Goal: Participate in discussion: Engage in conversation with other users on a specific topic

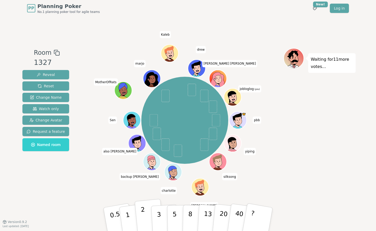
click at [144, 213] on p "2" at bounding box center [144, 220] width 7 height 28
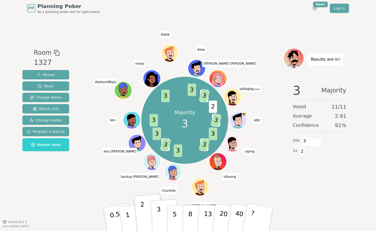
click at [162, 214] on button "3" at bounding box center [165, 219] width 28 height 40
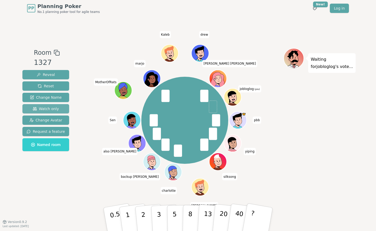
drag, startPoint x: 50, startPoint y: 109, endPoint x: 53, endPoint y: 109, distance: 2.8
click at [51, 109] on span "Watch only" at bounding box center [46, 108] width 26 height 5
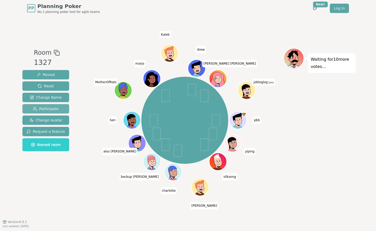
click at [53, 108] on span "Participate" at bounding box center [46, 108] width 26 height 5
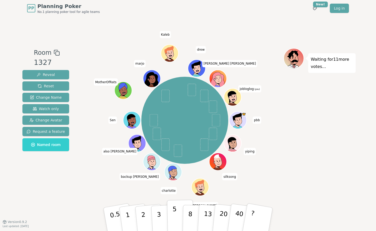
click at [176, 217] on p "5" at bounding box center [175, 219] width 4 height 28
click at [213, 108] on span at bounding box center [213, 106] width 8 height 12
click at [54, 86] on button "Reset" at bounding box center [45, 85] width 47 height 9
click at [147, 214] on button "2" at bounding box center [149, 219] width 29 height 41
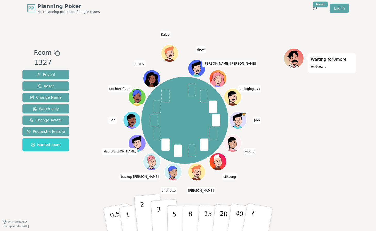
click at [155, 212] on button "3" at bounding box center [165, 219] width 28 height 40
click at [141, 214] on p "2" at bounding box center [144, 220] width 7 height 28
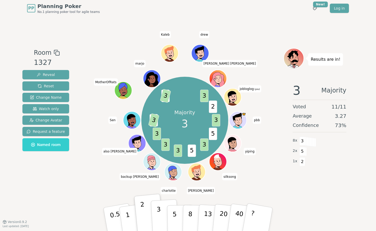
click at [161, 217] on button "3" at bounding box center [165, 219] width 28 height 40
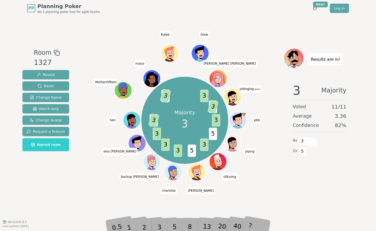
click at [273, 27] on div "Room 1327 Reveal Reset Change Name Watch only Change Avatar Request a feature N…" at bounding box center [188, 119] width 336 height 205
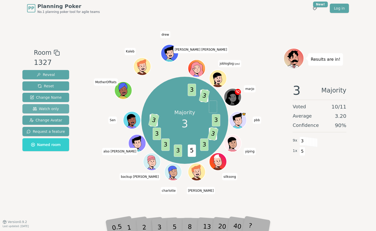
click at [46, 108] on span "Watch only" at bounding box center [46, 108] width 26 height 5
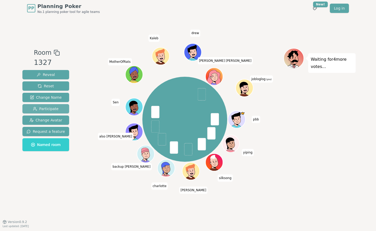
click at [52, 108] on span "Participate" at bounding box center [46, 108] width 26 height 5
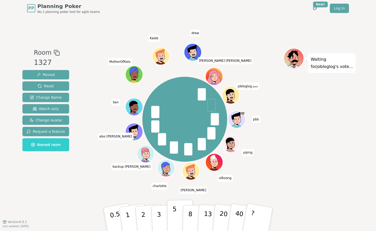
click at [170, 215] on button "5" at bounding box center [180, 219] width 27 height 39
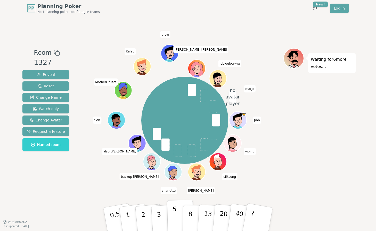
click at [173, 216] on p "5" at bounding box center [175, 219] width 4 height 28
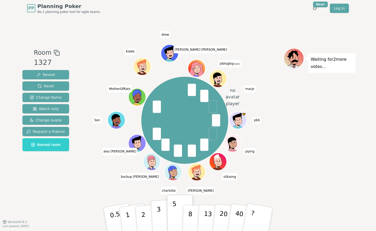
click at [157, 215] on p "3" at bounding box center [160, 219] width 6 height 28
click at [171, 216] on button "5" at bounding box center [180, 219] width 27 height 39
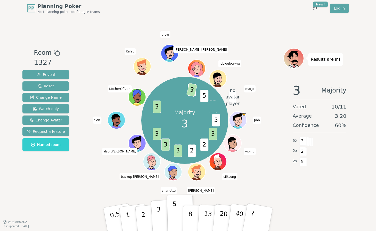
click at [160, 214] on p "3" at bounding box center [160, 219] width 6 height 28
